Goal: Information Seeking & Learning: Learn about a topic

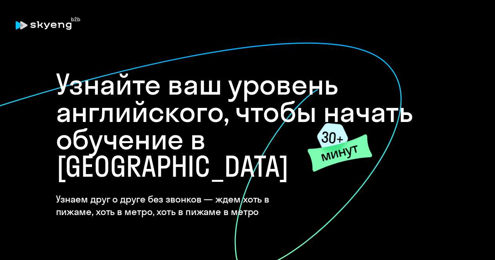
click at [333, 49] on icon at bounding box center [174, 156] width 456 height 228
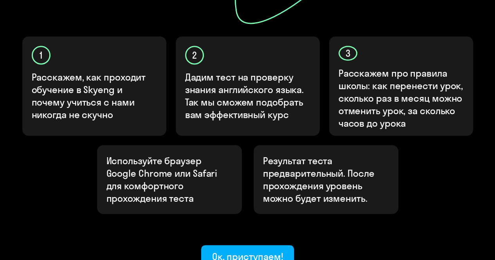
scroll to position [274, 0]
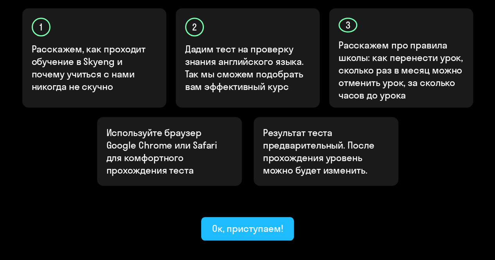
click at [267, 222] on div "Ок, приступаем!" at bounding box center [247, 228] width 71 height 13
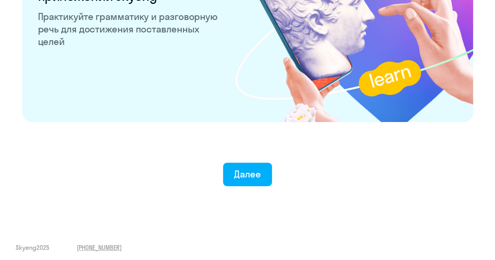
scroll to position [1552, 0]
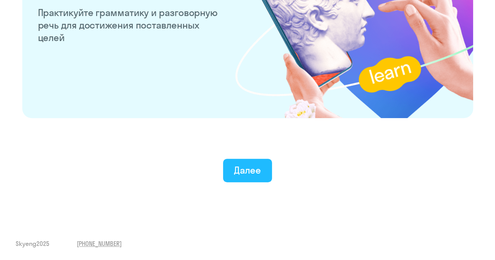
click at [253, 165] on div "Далее" at bounding box center [247, 170] width 27 height 13
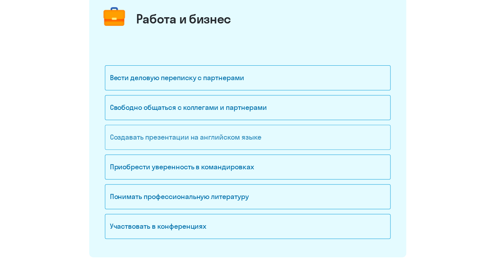
scroll to position [117, 0]
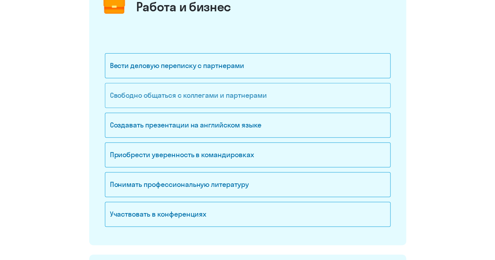
click at [228, 98] on div "Свободно общаться с коллегами и партнерами" at bounding box center [247, 95] width 285 height 25
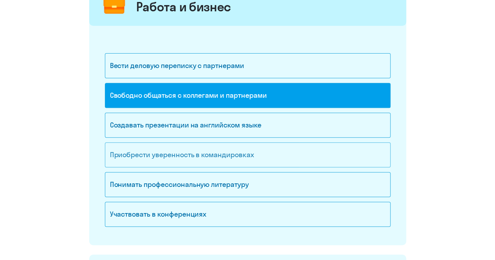
click at [206, 156] on div "Приобрести уверенность в командировках" at bounding box center [247, 154] width 285 height 25
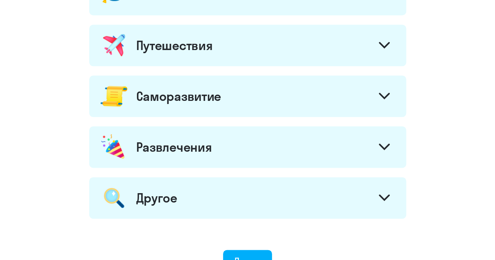
scroll to position [430, 0]
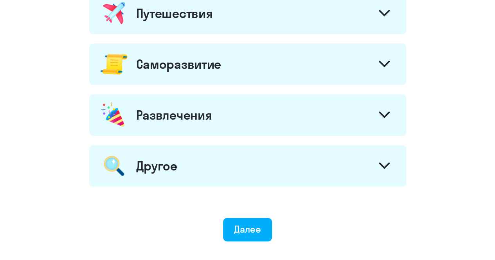
click at [380, 67] on svg-icon at bounding box center [383, 65] width 11 height 9
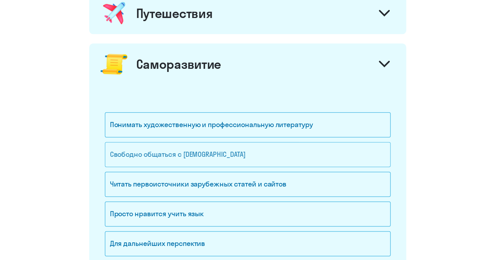
click at [214, 153] on div "Свободно общаться с [DEMOGRAPHIC_DATA]" at bounding box center [247, 154] width 285 height 25
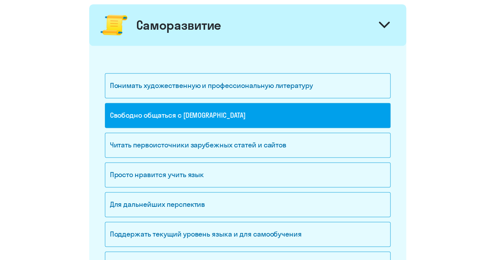
scroll to position [508, 0]
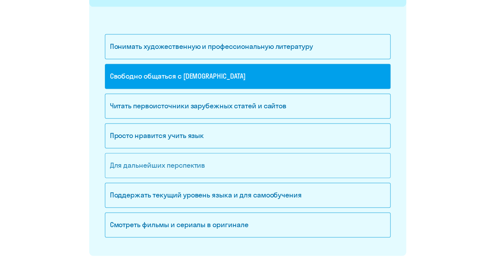
click at [221, 165] on div "Для дальнейших перспектив" at bounding box center [247, 165] width 285 height 25
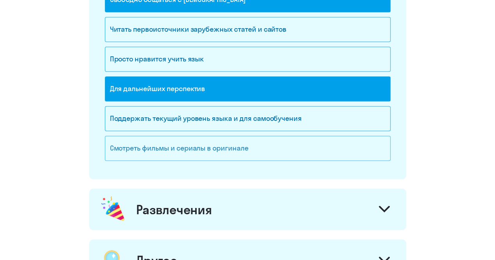
scroll to position [587, 0]
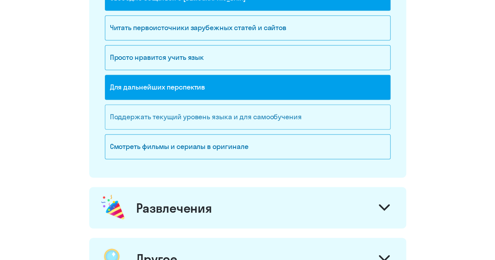
click at [246, 118] on div "Поддержать текущий уровень языка и для cамообучения" at bounding box center [247, 116] width 285 height 25
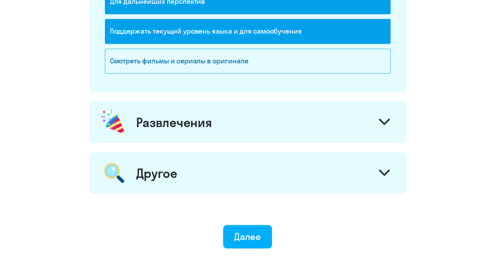
scroll to position [704, 0]
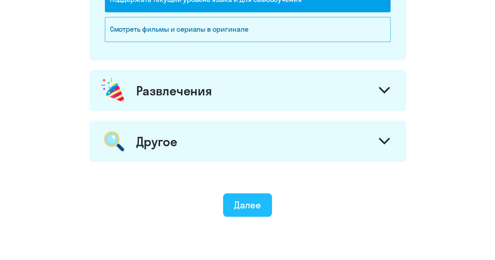
click at [246, 208] on button "Далее" at bounding box center [247, 204] width 49 height 23
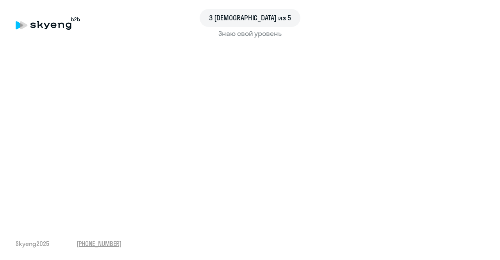
click at [258, 18] on span "3 [DEMOGRAPHIC_DATA] из 5" at bounding box center [250, 18] width 82 height 10
click at [244, 15] on span "3 [DEMOGRAPHIC_DATA] из 5" at bounding box center [250, 18] width 82 height 10
click at [266, 19] on span "3 [DEMOGRAPHIC_DATA] из 5" at bounding box center [250, 18] width 82 height 10
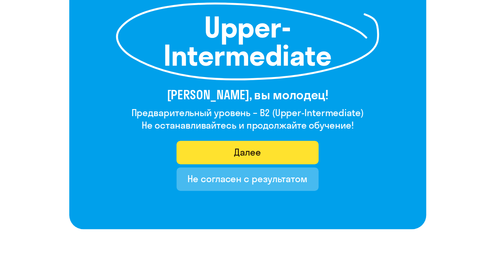
scroll to position [128, 0]
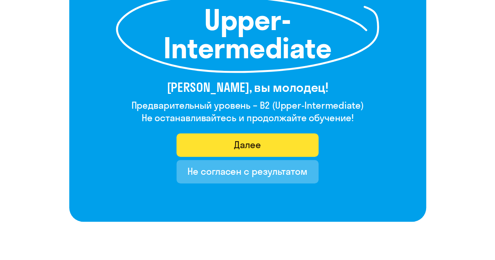
click at [246, 142] on div "Далее" at bounding box center [247, 144] width 27 height 13
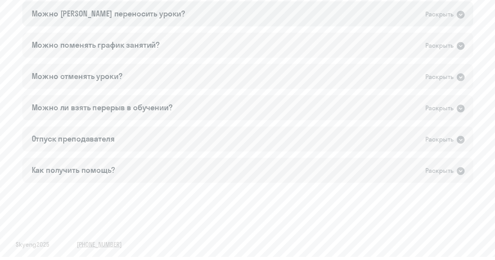
scroll to position [558, 0]
click at [291, 26] on div "Сколько длится урок? Раскрыть Урок длится 50 минут. Можно поменять преподавател…" at bounding box center [247, 61] width 450 height 244
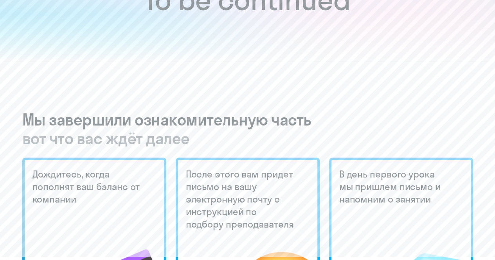
click at [274, 70] on div "To be continued Мы завершили ознакомительную часть вот что вас ждёт далее Дожди…" at bounding box center [247, 261] width 463 height 781
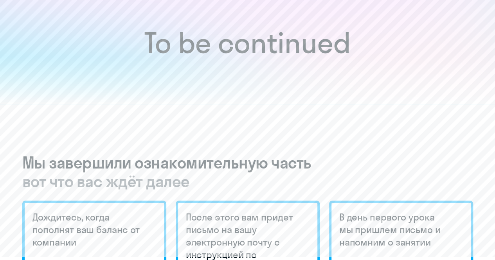
scroll to position [0, 0]
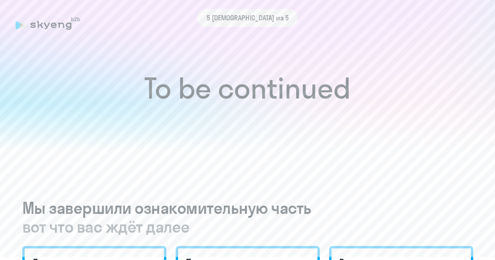
click at [239, 18] on span "5 [DEMOGRAPHIC_DATA] из 5" at bounding box center [247, 18] width 82 height 10
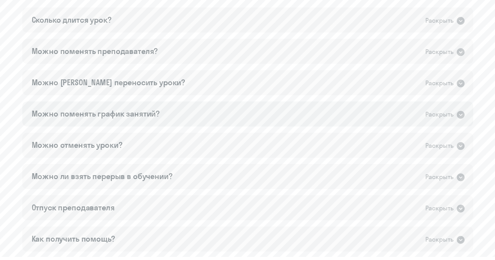
scroll to position [479, 0]
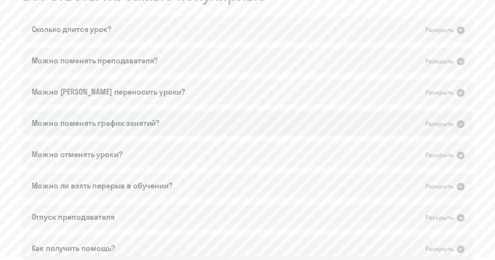
click at [108, 116] on div "Можно поменять график занятий? Раскрыть" at bounding box center [247, 123] width 450 height 25
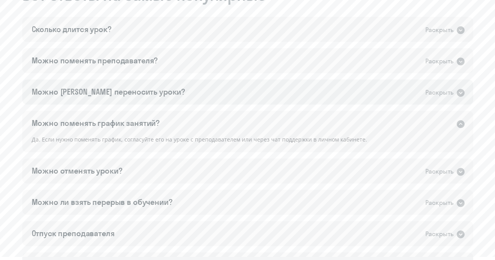
click at [106, 99] on div "Можно [PERSON_NAME] переносить уроки? Раскрыть" at bounding box center [247, 91] width 450 height 25
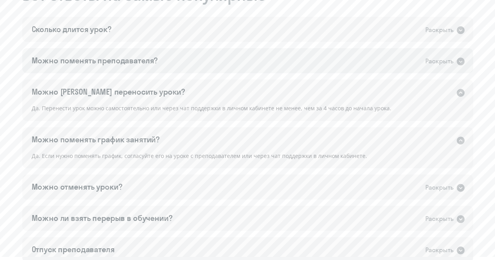
click at [66, 56] on div "Можно поменять преподавателя?" at bounding box center [95, 60] width 126 height 11
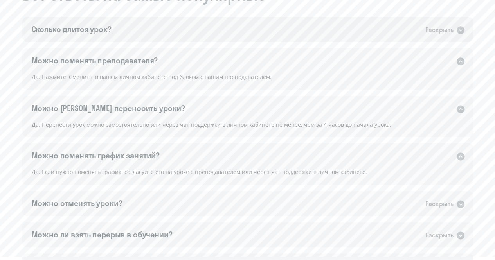
click at [64, 35] on div "Сколько длится урок? Раскрыть" at bounding box center [247, 29] width 450 height 25
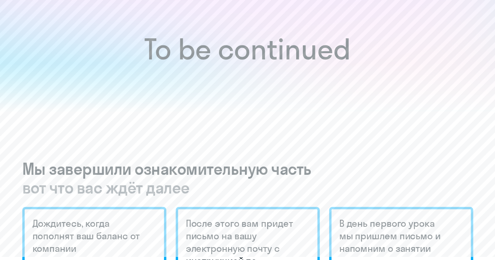
scroll to position [0, 0]
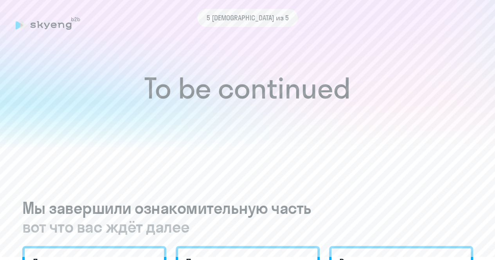
click at [248, 18] on span "5 [DEMOGRAPHIC_DATA] из 5" at bounding box center [247, 18] width 82 height 10
